Goal: Navigation & Orientation: Find specific page/section

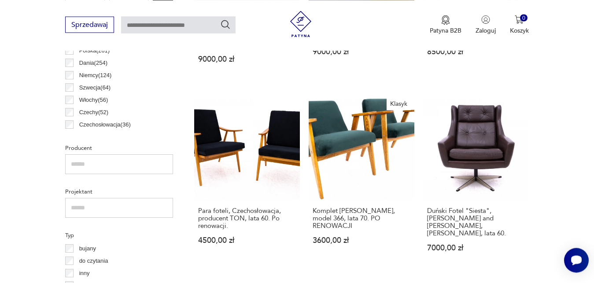
scroll to position [715, 0]
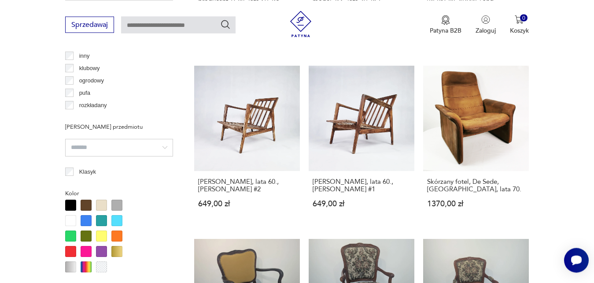
click at [87, 249] on div at bounding box center [86, 251] width 11 height 11
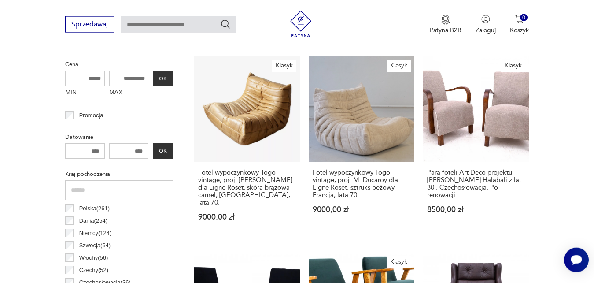
scroll to position [292, 0]
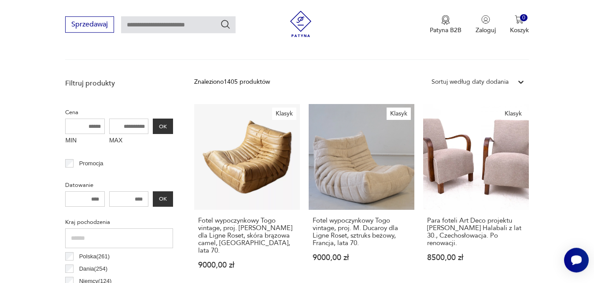
click at [99, 251] on label "Polska ( 261 )" at bounding box center [92, 256] width 36 height 12
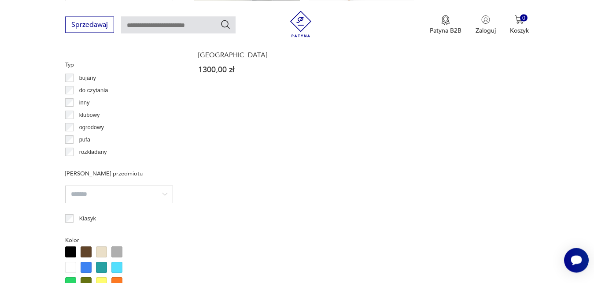
scroll to position [451, 0]
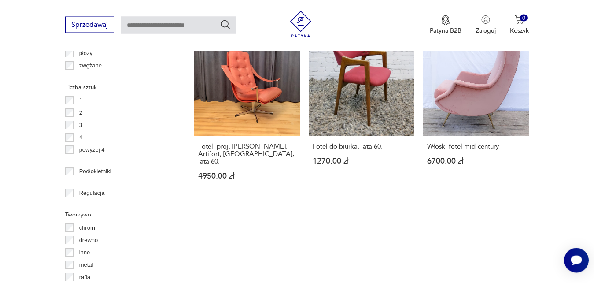
scroll to position [1328, 0]
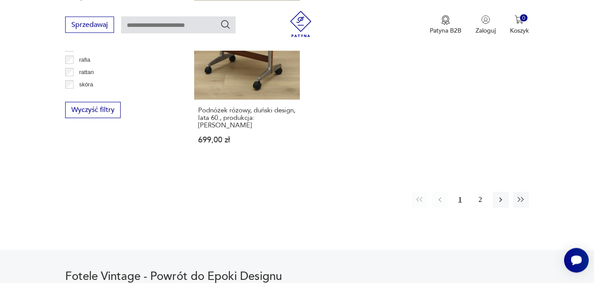
scroll to position [451, 0]
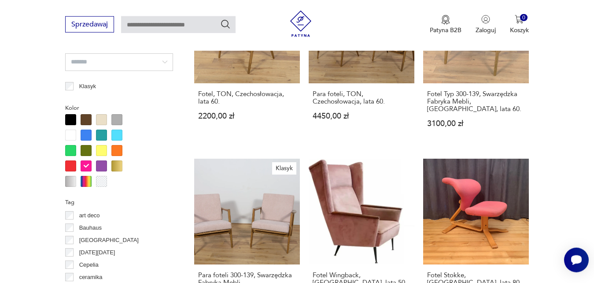
scroll to position [795, 0]
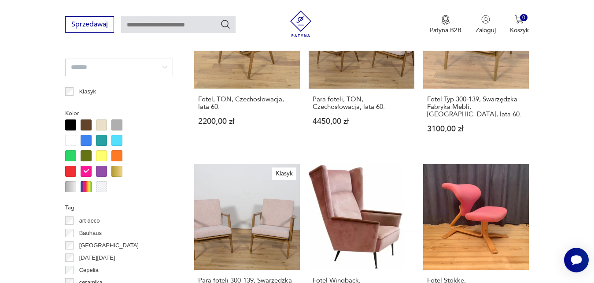
click at [115, 123] on div at bounding box center [116, 124] width 11 height 11
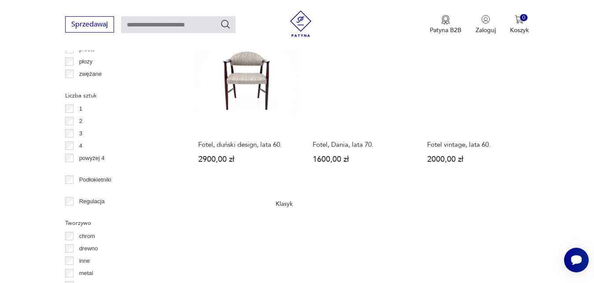
scroll to position [1103, 0]
